Goal: Check status: Check status

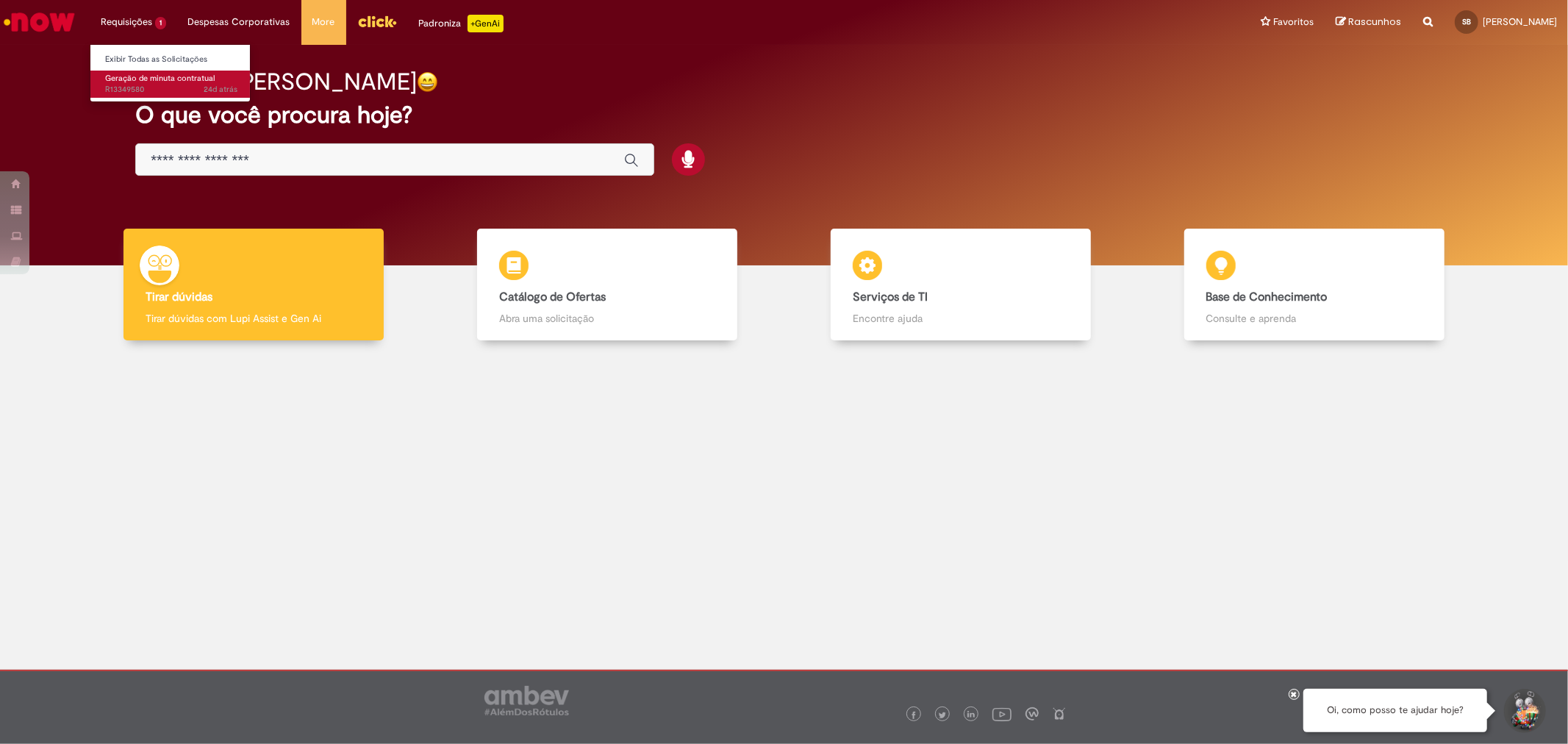
click at [151, 75] on span "Geração de minuta contratual" at bounding box center [159, 78] width 109 height 11
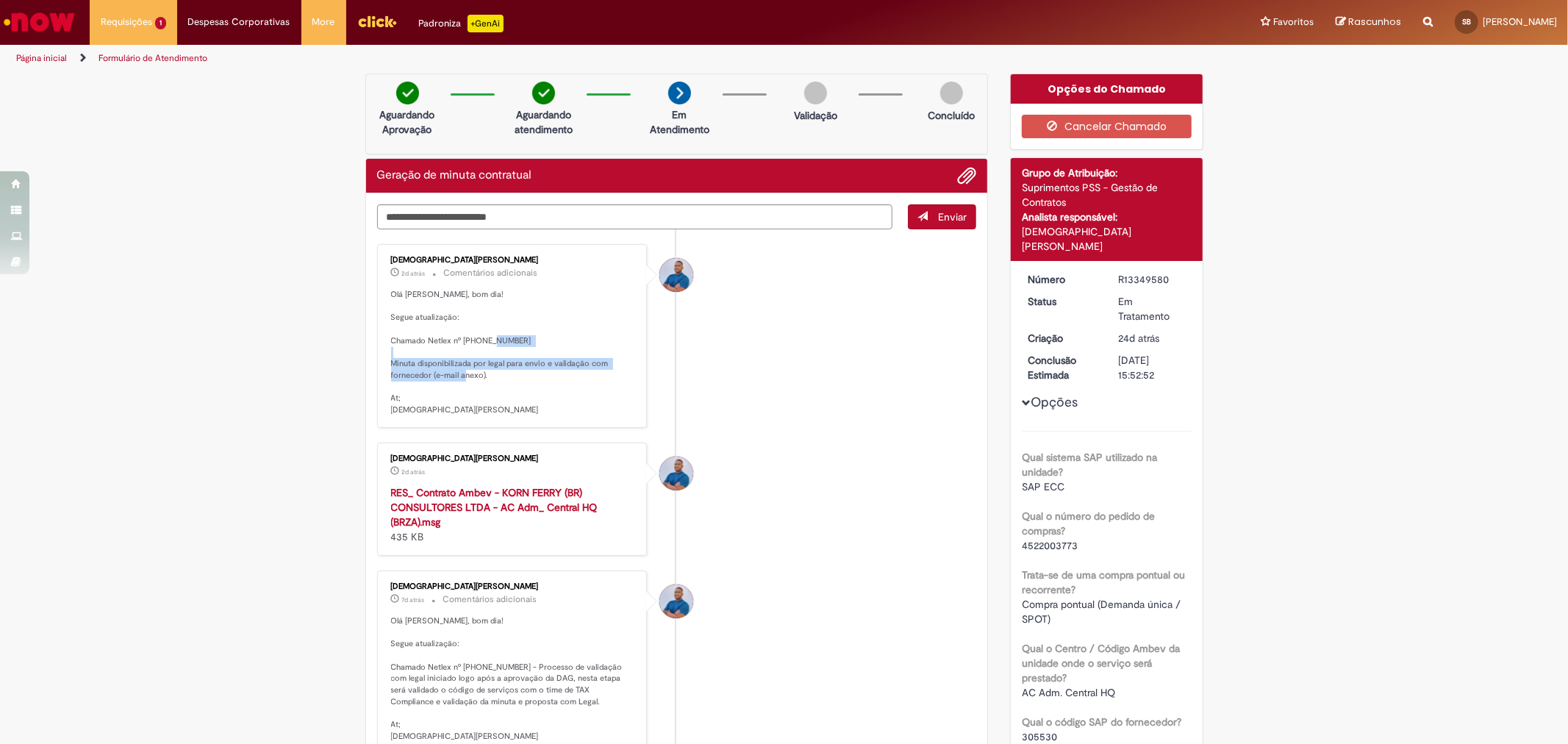
drag, startPoint x: 390, startPoint y: 364, endPoint x: 548, endPoint y: 392, distance: 160.5
click at [548, 392] on p "Olá [PERSON_NAME], bom dia! Segue atualização: Chamado Netlex nº [PHONE_NUMBER]…" at bounding box center [513, 353] width 245 height 127
drag, startPoint x: 400, startPoint y: 289, endPoint x: 594, endPoint y: 387, distance: 217.3
click at [594, 387] on p "Olá [PERSON_NAME], bom dia! Segue atualização: Chamado Netlex nº [PHONE_NUMBER]…" at bounding box center [513, 353] width 245 height 127
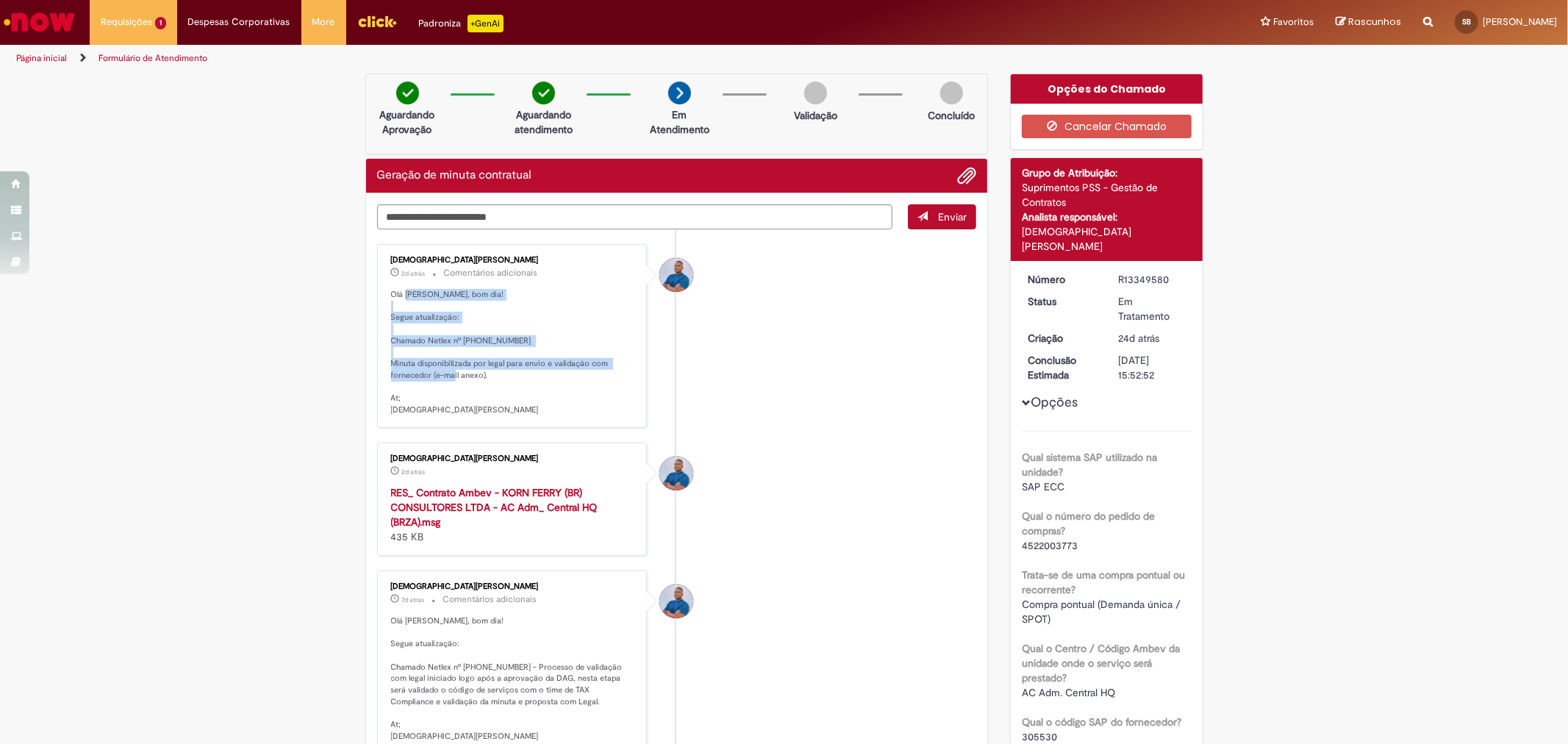
click at [594, 387] on p "Olá [PERSON_NAME], bom dia! Segue atualização: Chamado Netlex nº [PHONE_NUMBER]…" at bounding box center [513, 353] width 245 height 127
drag, startPoint x: 513, startPoint y: 372, endPoint x: 388, endPoint y: 364, distance: 125.3
click at [391, 364] on p "Olá [PERSON_NAME], bom dia! Segue atualização: Chamado Netlex nº [PHONE_NUMBER]…" at bounding box center [513, 353] width 245 height 127
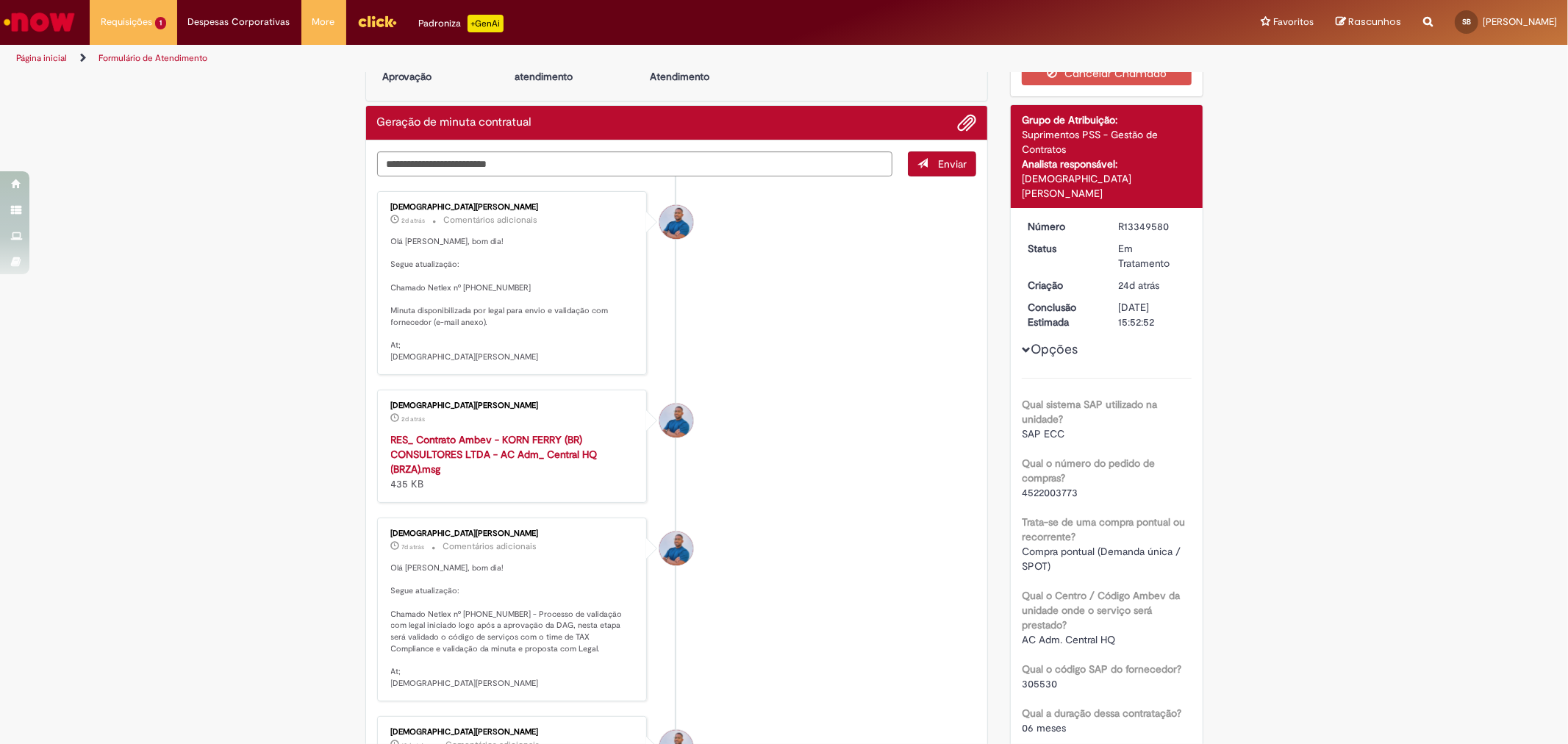
scroll to position [81, 0]
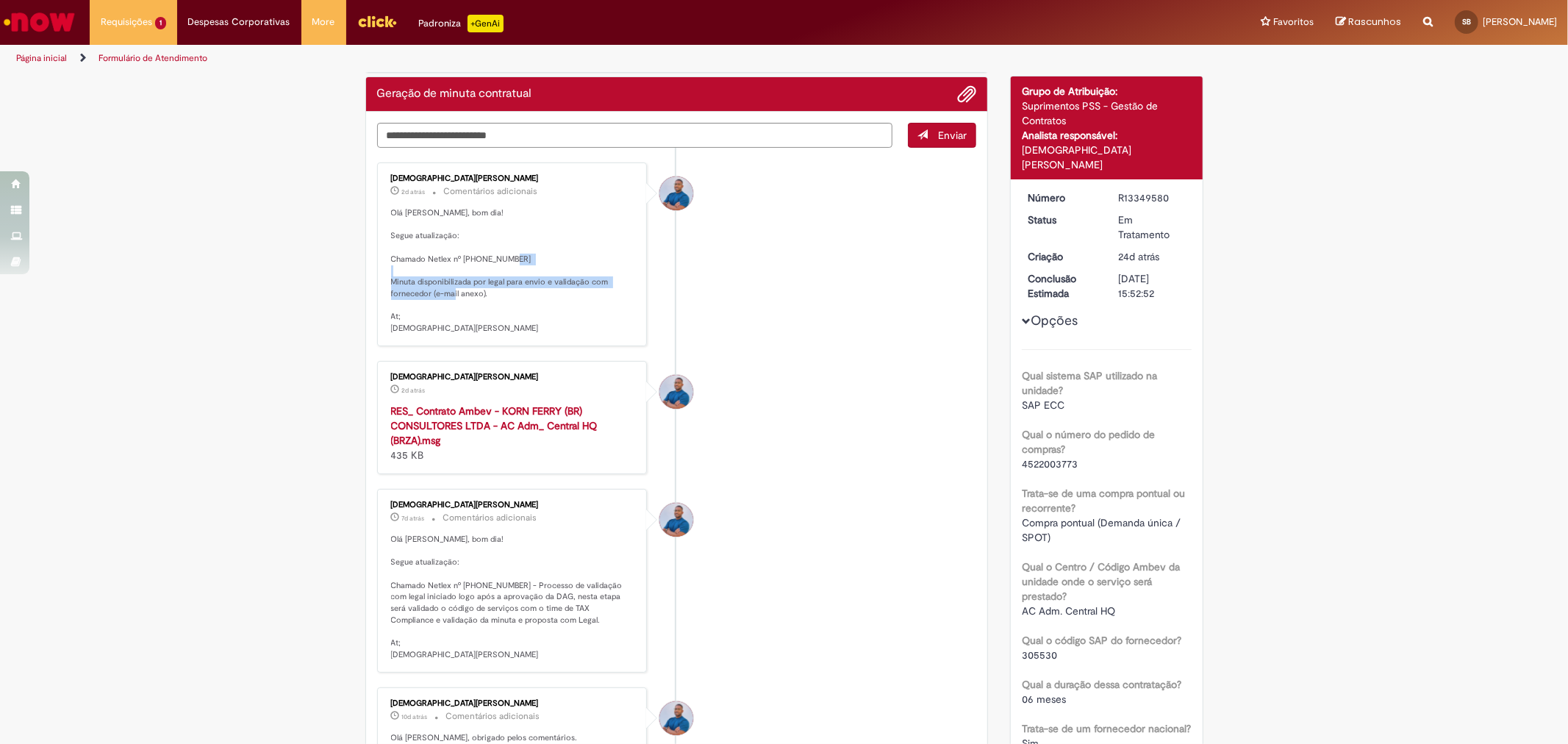
drag, startPoint x: 405, startPoint y: 278, endPoint x: 592, endPoint y: 305, distance: 188.9
click at [592, 305] on p "Olá [PERSON_NAME], bom dia! Segue atualização: Chamado Netlex nº [PHONE_NUMBER]…" at bounding box center [513, 271] width 245 height 127
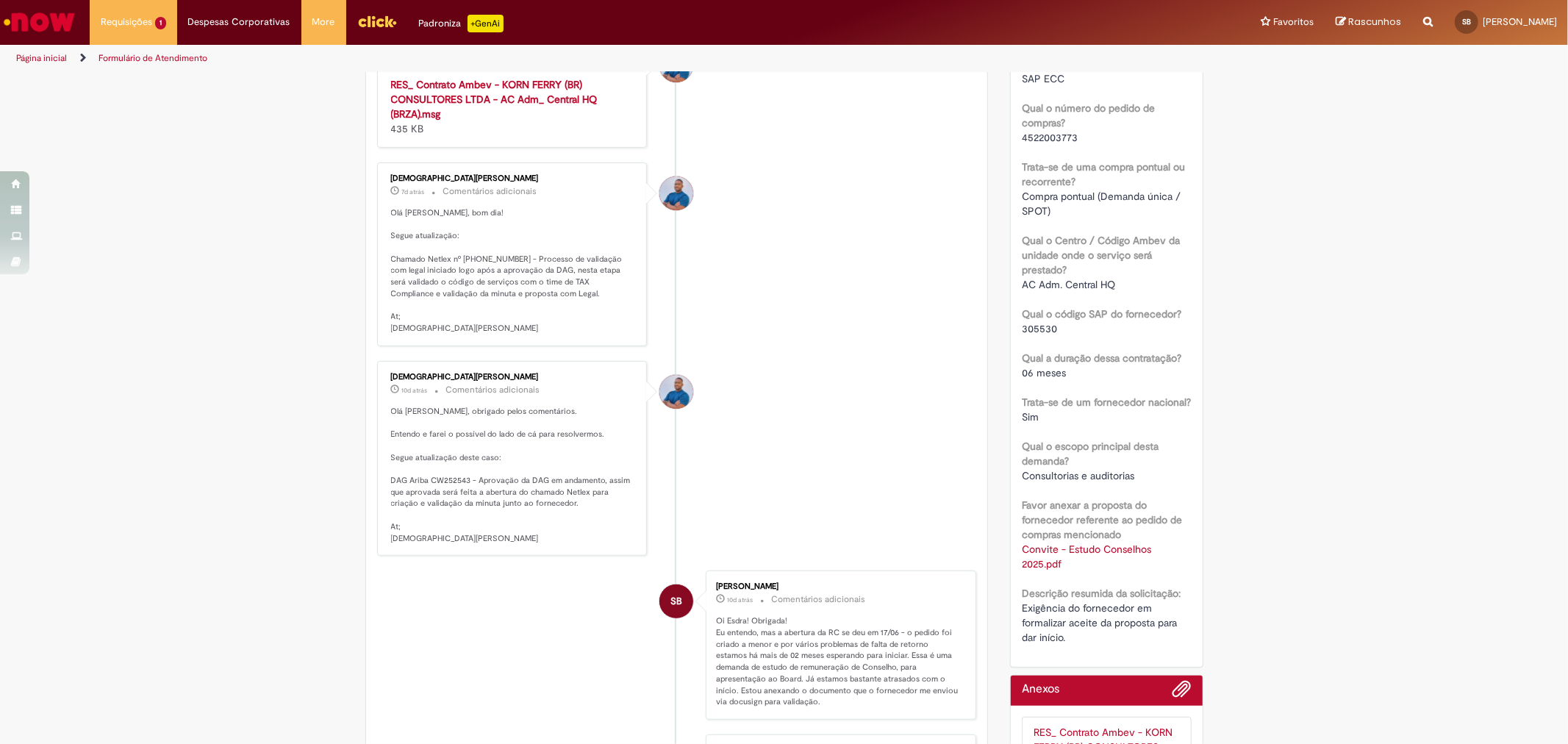
scroll to position [0, 0]
